Goal: Check status: Check status

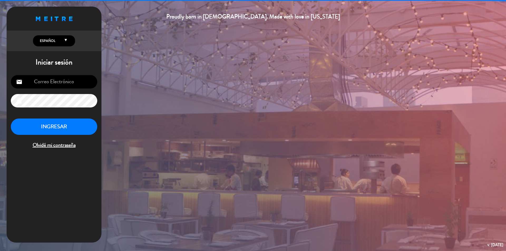
type input "[EMAIL_ADDRESS][DOMAIN_NAME]"
click at [61, 128] on button "INGRESAR" at bounding box center [54, 127] width 86 height 17
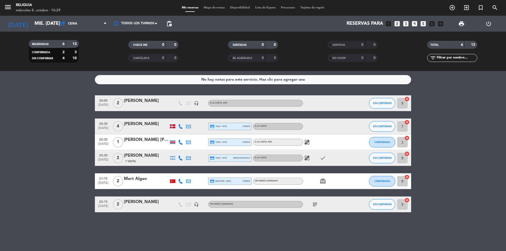
click at [151, 139] on div "[PERSON_NAME] [PERSON_NAME]" at bounding box center [146, 140] width 45 height 7
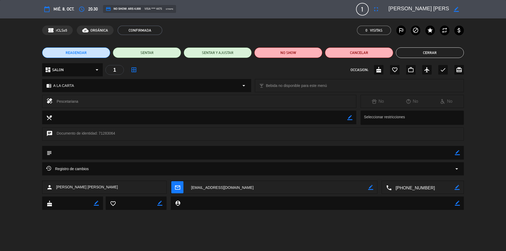
click at [214, 29] on div "confirmation_number rCLSs5 cloud_done ORGÁNICA CONFIRMADA 0 Visitas outlined_fl…" at bounding box center [253, 30] width 422 height 9
type input "[EMAIL_ADDRESS][DOMAIN_NAME]"
